Goal: Complete application form

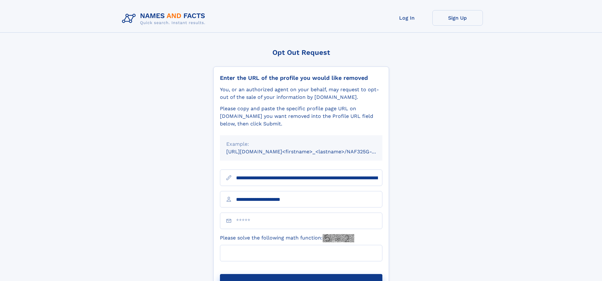
type input "**********"
type input "**"
click at [301, 274] on button "Submit Opt Out Request" at bounding box center [301, 284] width 163 height 20
